Goal: Transaction & Acquisition: Purchase product/service

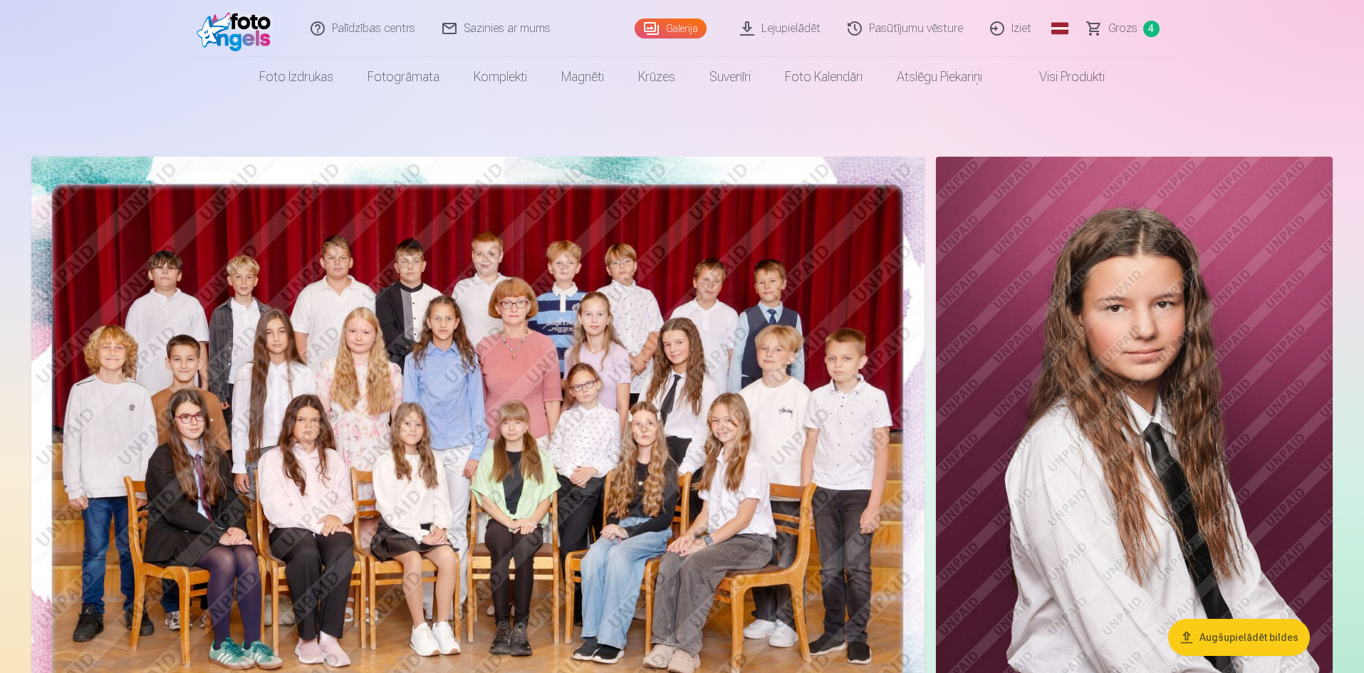
click at [1116, 27] on span "Grozs" at bounding box center [1122, 28] width 29 height 17
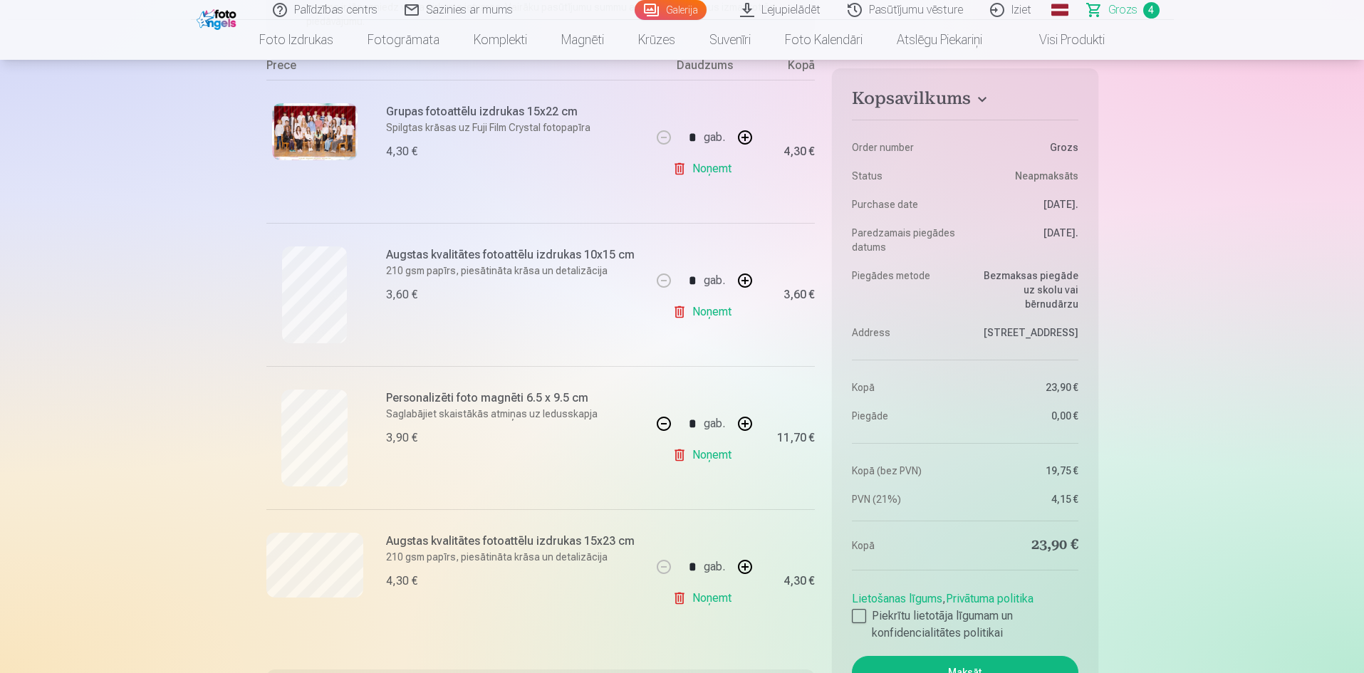
scroll to position [356, 0]
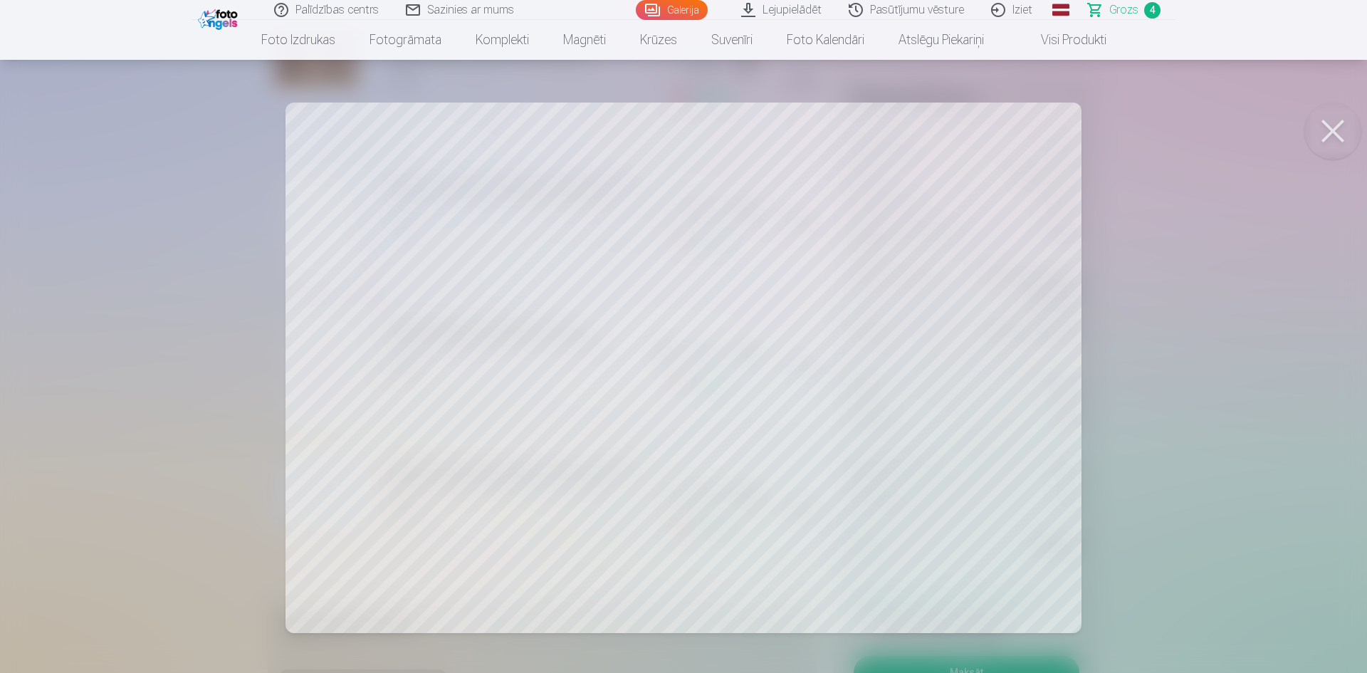
click at [706, 433] on div at bounding box center [683, 336] width 1367 height 673
click at [664, 317] on div at bounding box center [683, 336] width 1367 height 673
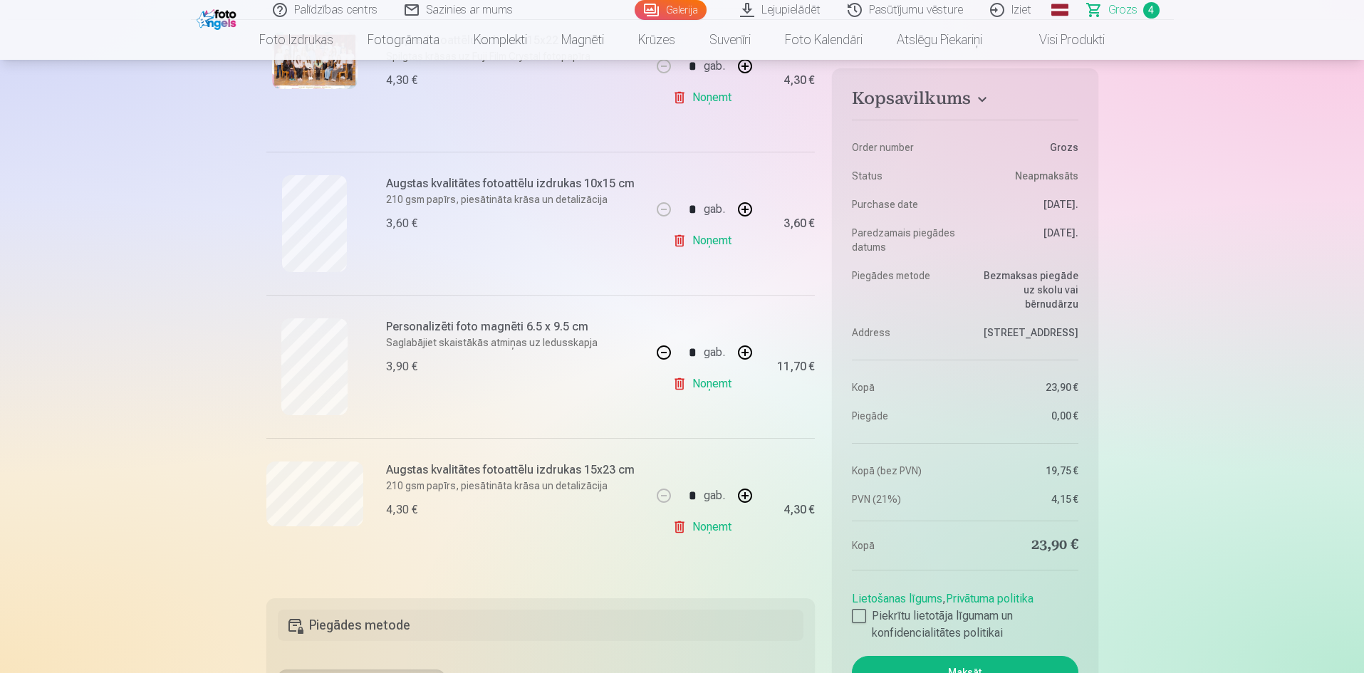
click at [550, 469] on h6 "Augstas kvalitātes fotoattēlu izdrukas 15x23 cm" at bounding box center [514, 470] width 257 height 17
click at [460, 473] on h6 "Augstas kvalitātes fotoattēlu izdrukas 15x23 cm" at bounding box center [514, 470] width 257 height 17
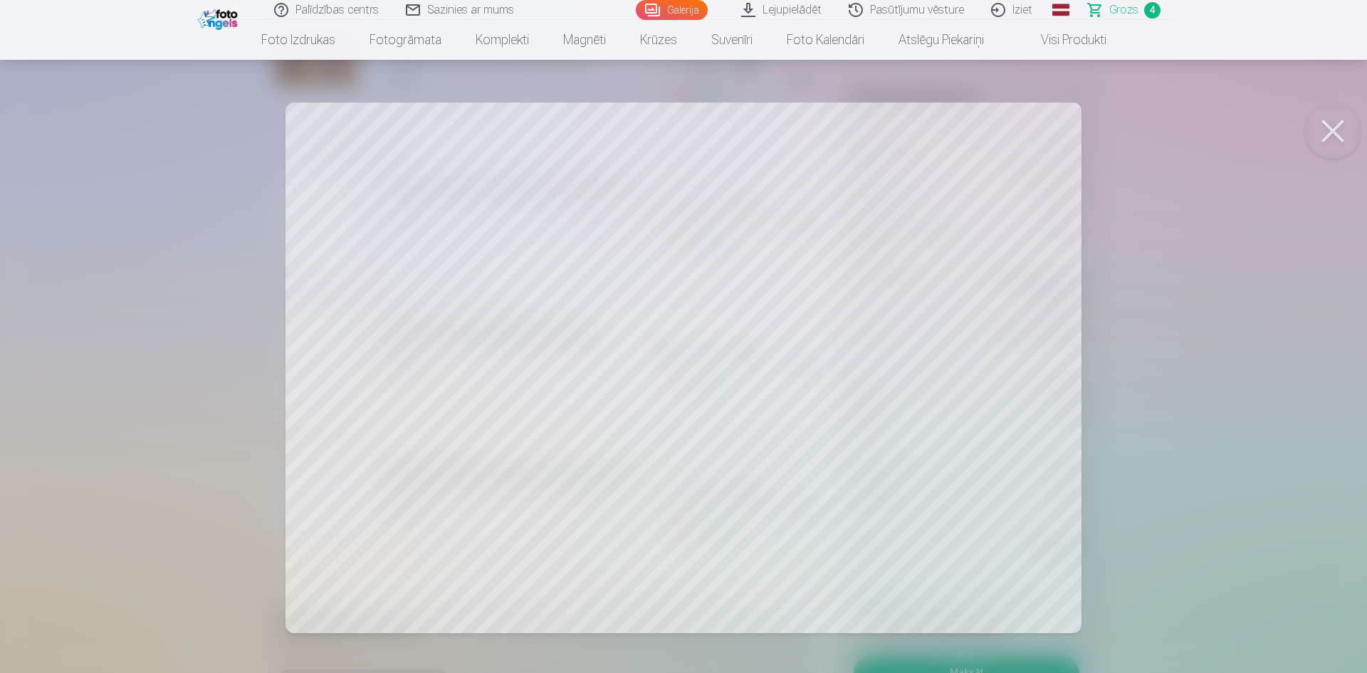
click at [1325, 134] on button at bounding box center [1333, 131] width 57 height 57
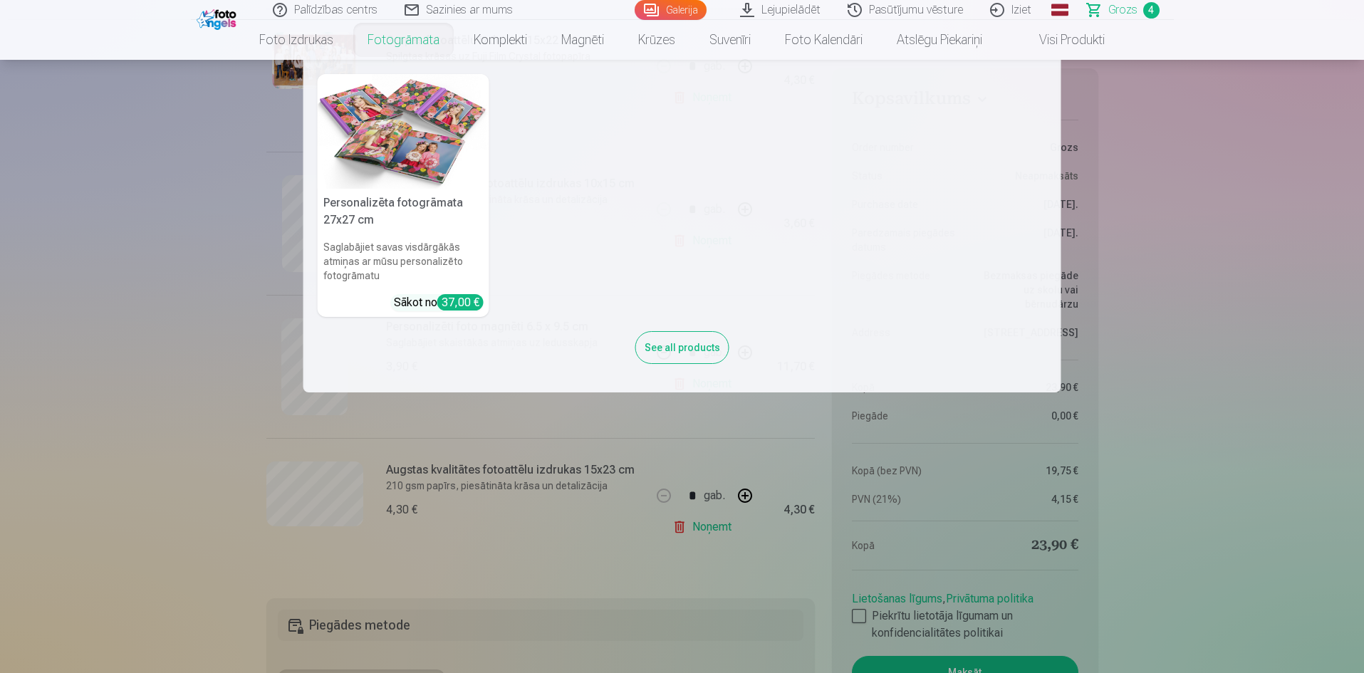
click at [417, 38] on link "Fotogrāmata" at bounding box center [403, 40] width 106 height 40
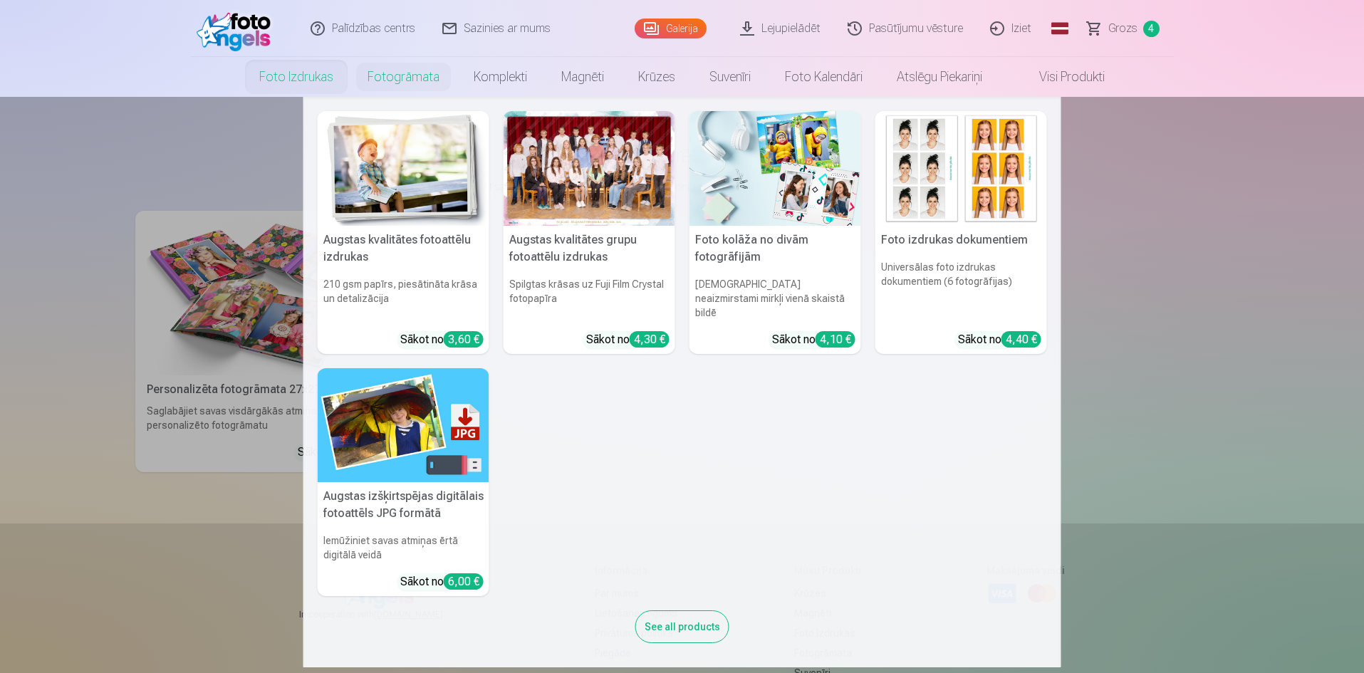
click at [276, 79] on link "Foto izdrukas" at bounding box center [296, 77] width 108 height 40
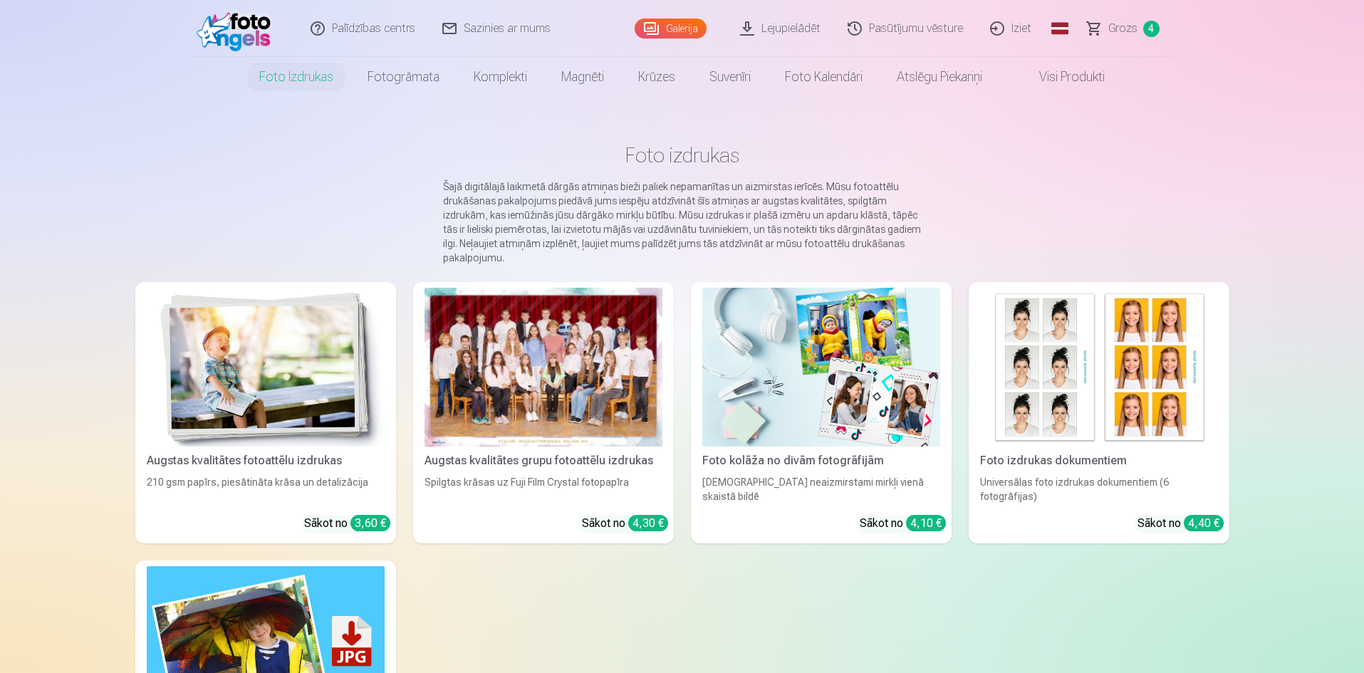
click at [231, 31] on img at bounding box center [238, 29] width 82 height 46
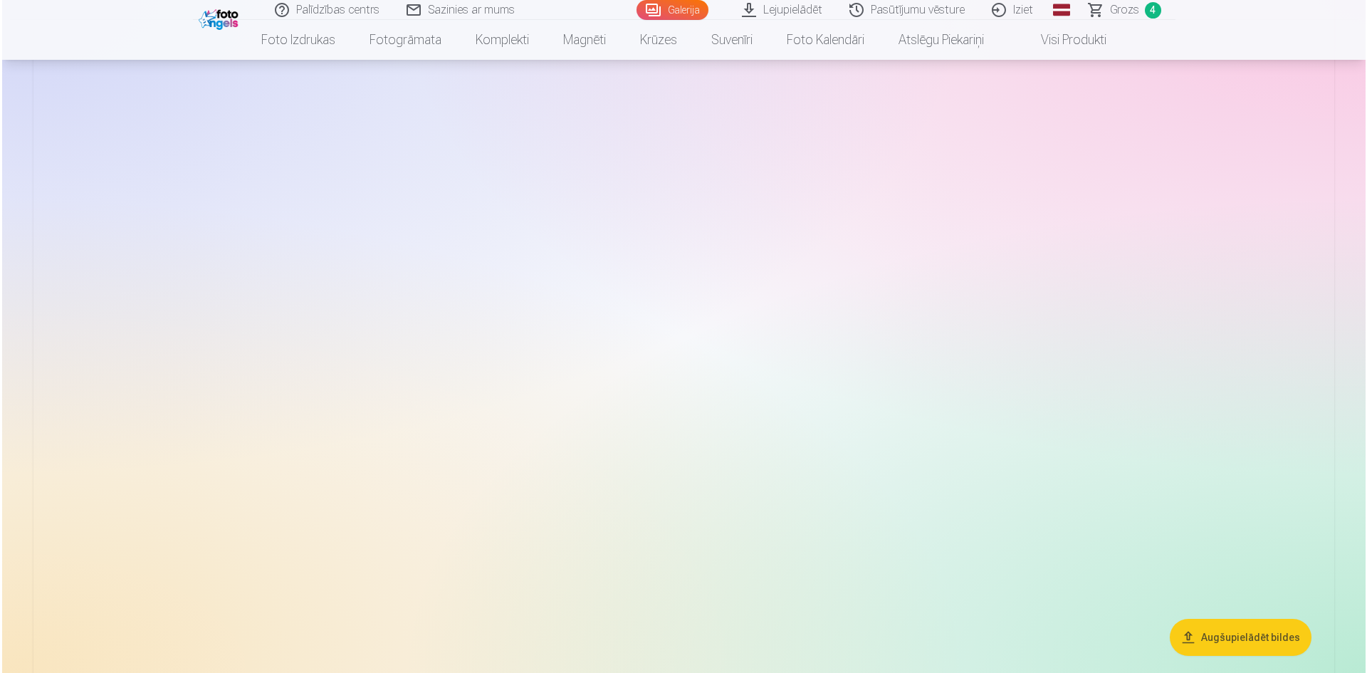
scroll to position [2564, 0]
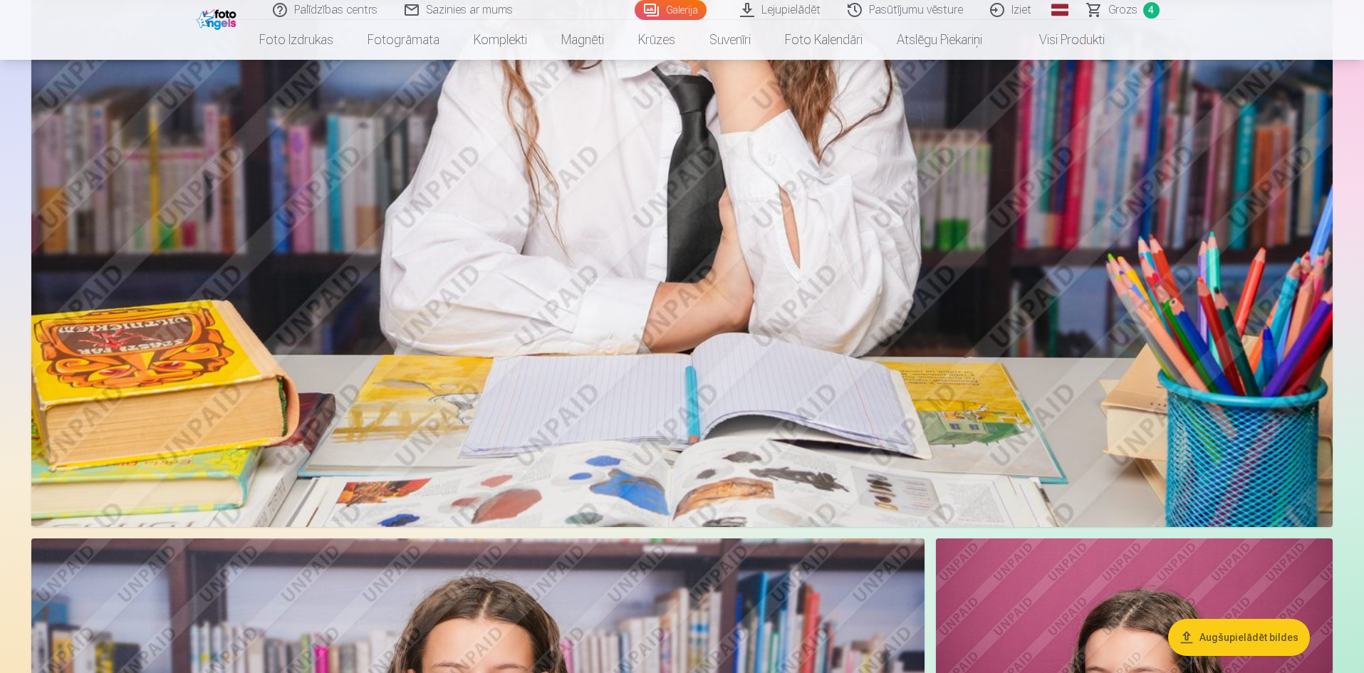
click at [758, 264] on img at bounding box center [681, 93] width 1301 height 867
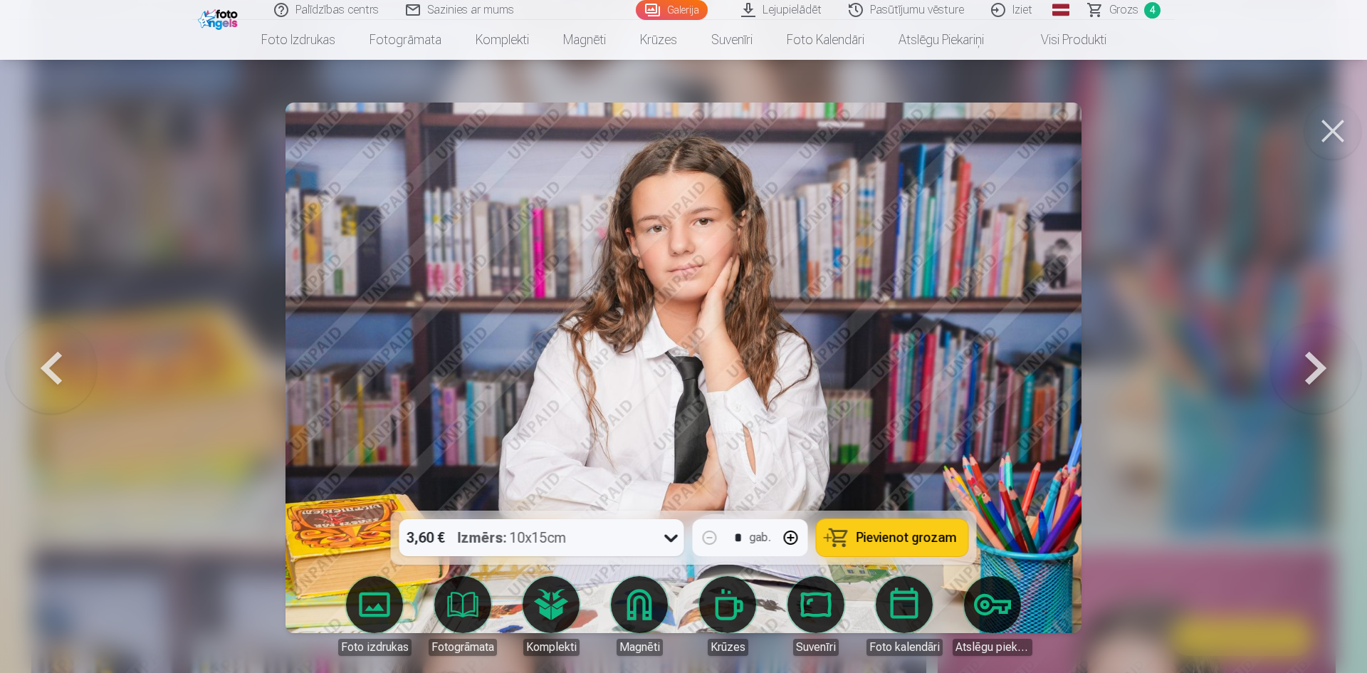
click at [1122, 9] on span "Grozs" at bounding box center [1124, 9] width 29 height 17
